Goal: Task Accomplishment & Management: Use online tool/utility

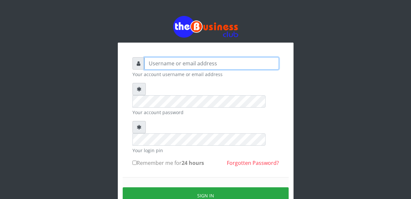
click at [219, 64] on input "text" at bounding box center [212, 63] width 135 height 12
type input "Malamsidi3030"
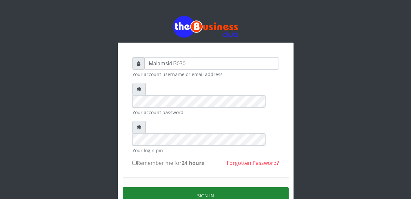
click at [229, 188] on button "Sign in" at bounding box center [206, 196] width 166 height 17
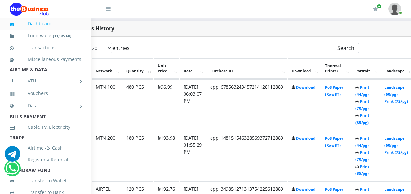
scroll to position [333, 42]
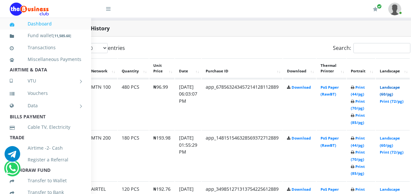
click at [393, 89] on link "Landscape (60/pg)" at bounding box center [390, 91] width 20 height 12
